Goal: Entertainment & Leisure: Consume media (video, audio)

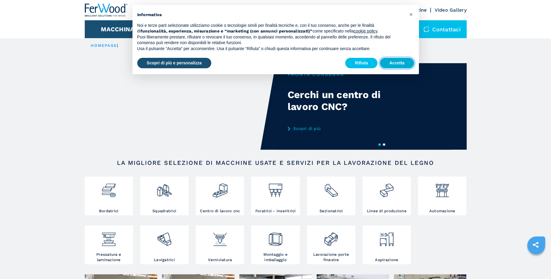
click at [400, 65] on button "Accetta" at bounding box center [397, 63] width 34 height 11
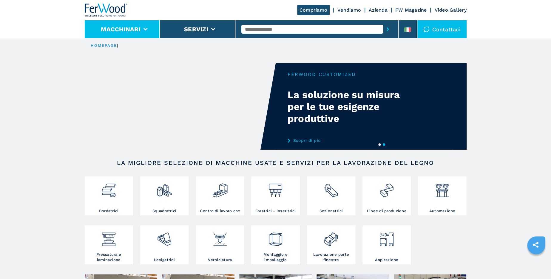
click at [150, 28] on li "Macchinari" at bounding box center [122, 29] width 75 height 18
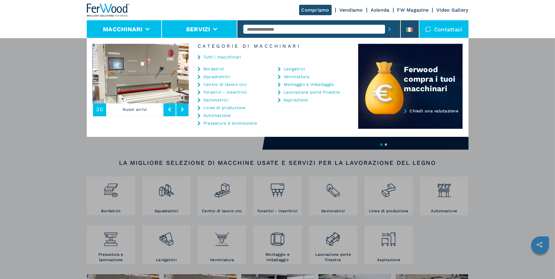
click at [206, 32] on button "Servizi" at bounding box center [198, 29] width 24 height 7
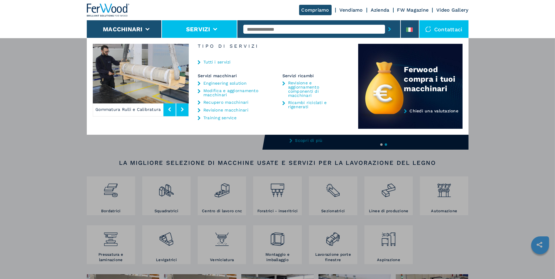
click at [444, 10] on link "Video Gallery" at bounding box center [453, 10] width 32 height 6
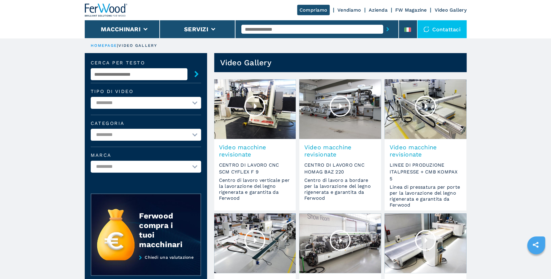
click at [338, 106] on div at bounding box center [340, 106] width 21 height 21
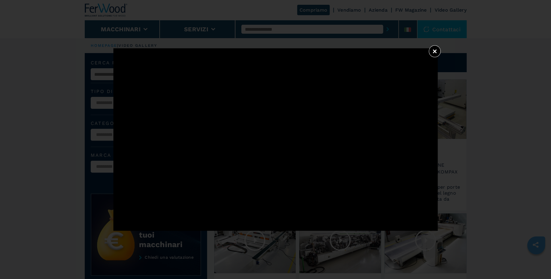
click at [437, 50] on button "×" at bounding box center [435, 51] width 12 height 12
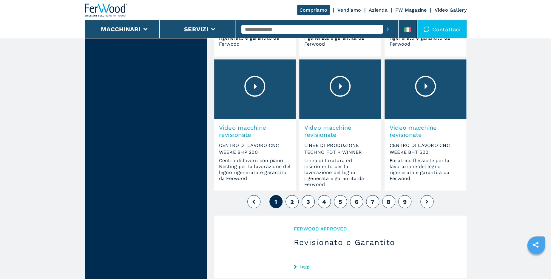
scroll to position [465, 0]
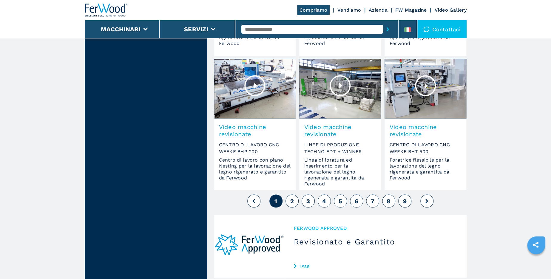
click at [292, 198] on span "2" at bounding box center [292, 201] width 4 height 7
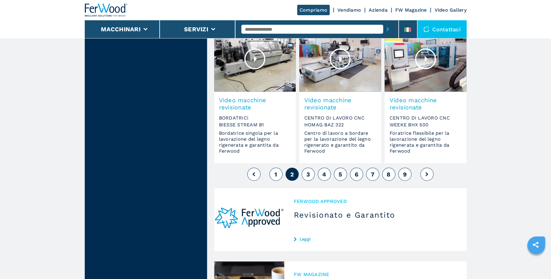
scroll to position [494, 0]
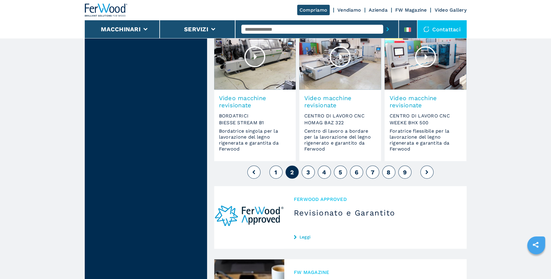
click at [310, 175] on button "3" at bounding box center [308, 172] width 13 height 13
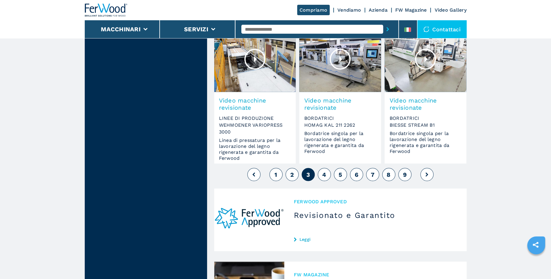
scroll to position [494, 0]
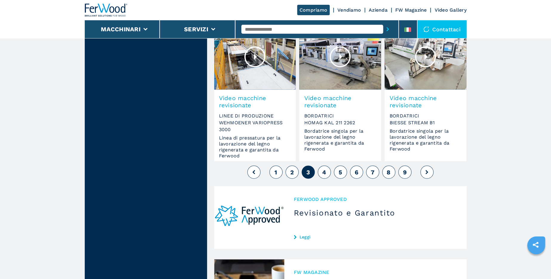
click at [326, 174] on button "4" at bounding box center [324, 172] width 13 height 13
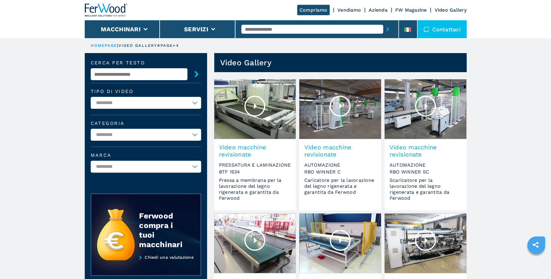
click at [421, 106] on div at bounding box center [425, 106] width 21 height 21
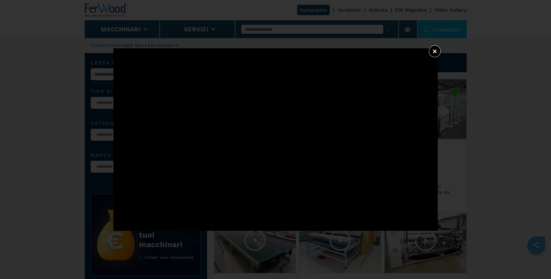
click at [435, 52] on button "×" at bounding box center [435, 51] width 12 height 12
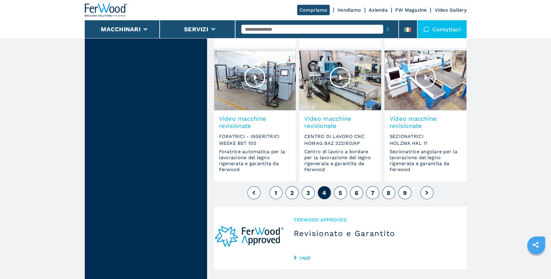
scroll to position [494, 0]
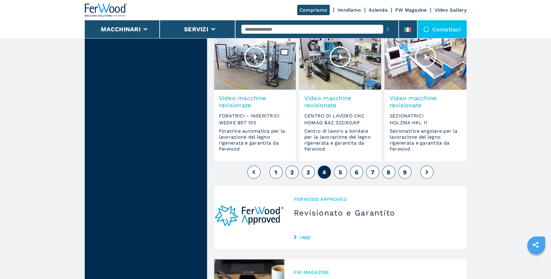
click at [341, 168] on button "5" at bounding box center [340, 172] width 13 height 13
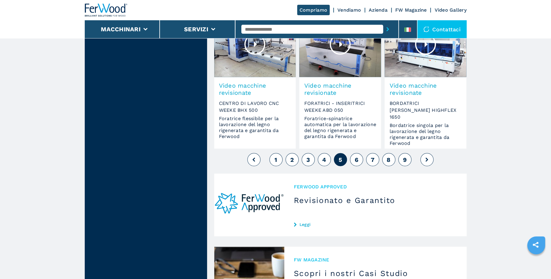
scroll to position [523, 0]
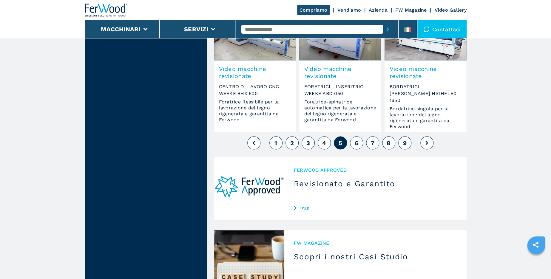
click at [358, 143] on span "6" at bounding box center [356, 142] width 4 height 7
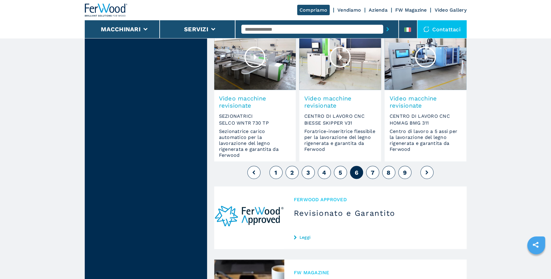
scroll to position [494, 0]
click at [374, 171] on span "7" at bounding box center [373, 172] width 4 height 7
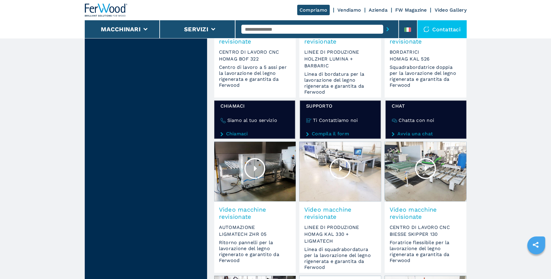
scroll to position [261, 0]
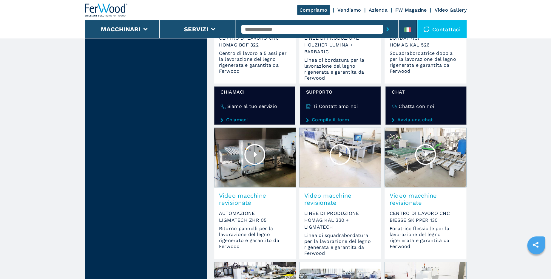
click at [423, 156] on div at bounding box center [425, 154] width 21 height 21
